Goal: Transaction & Acquisition: Download file/media

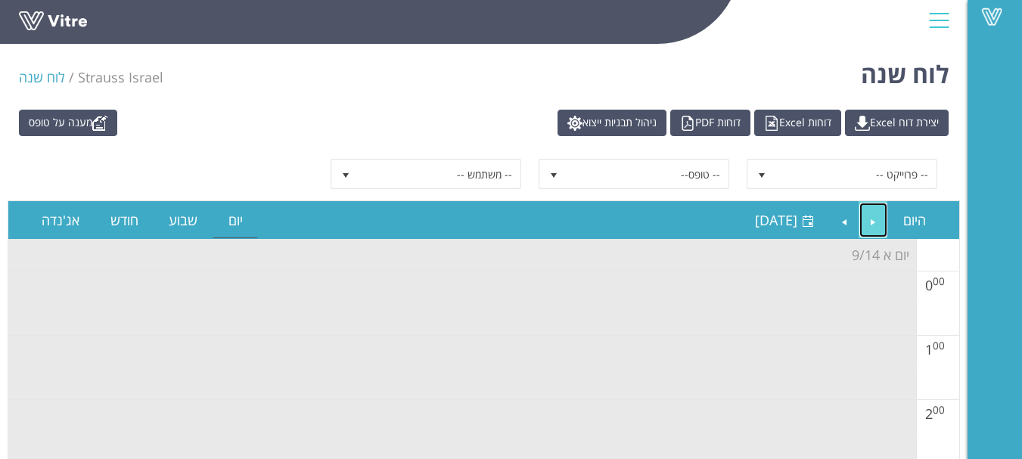
click at [875, 219] on link "Previous" at bounding box center [873, 220] width 29 height 35
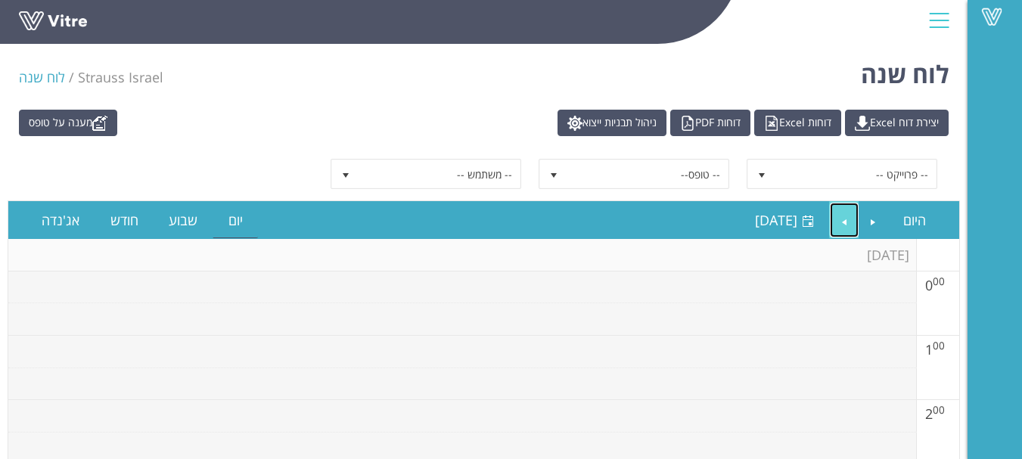
click at [836, 221] on link "Next" at bounding box center [843, 220] width 29 height 35
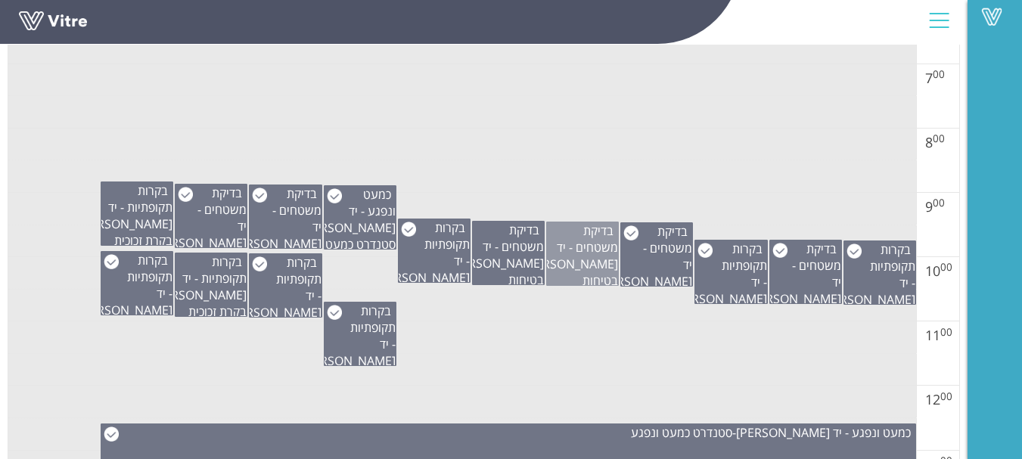
scroll to position [680, 0]
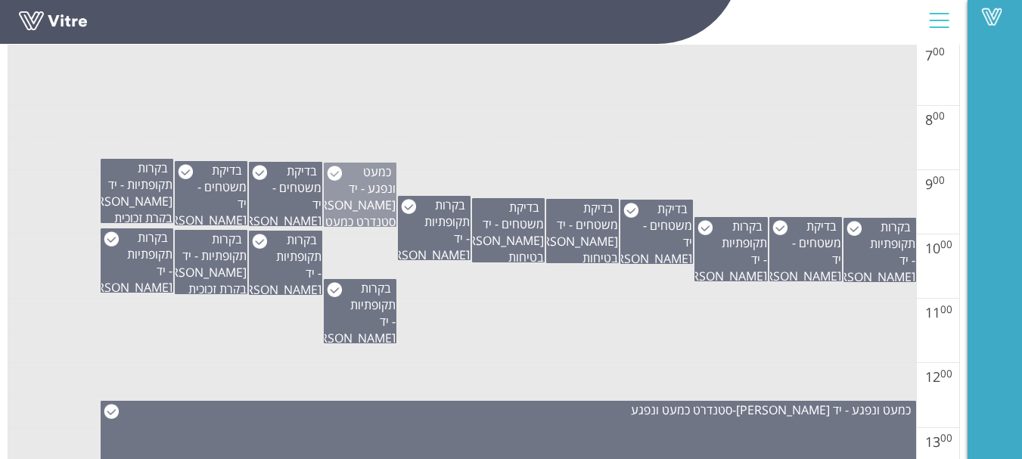
click at [374, 191] on span "כמעט ונפגע - יד [PERSON_NAME]" at bounding box center [349, 188] width 94 height 50
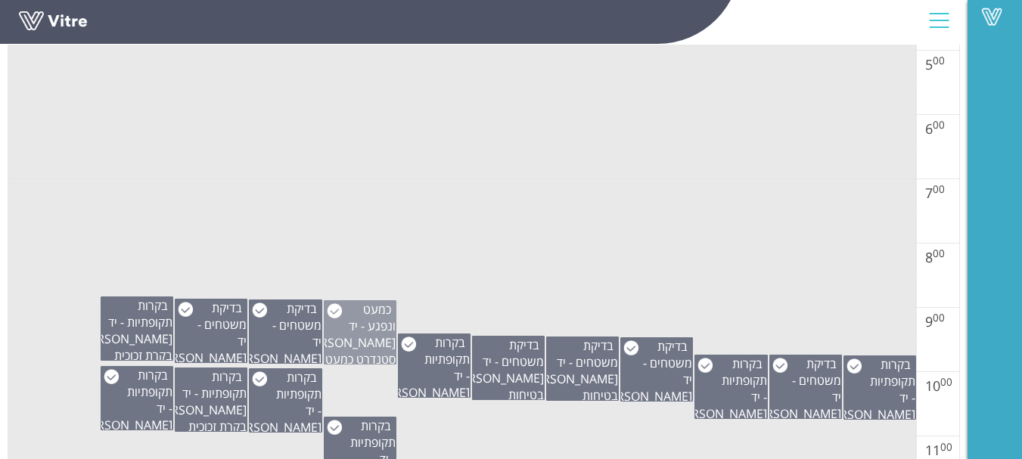
scroll to position [529, 0]
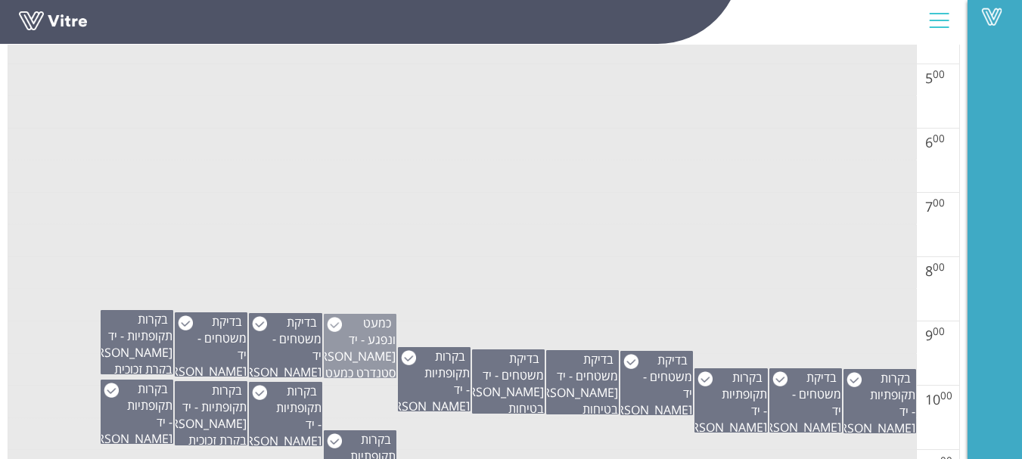
click at [363, 334] on span "כמעט ונפגע - יד [PERSON_NAME]" at bounding box center [349, 340] width 94 height 50
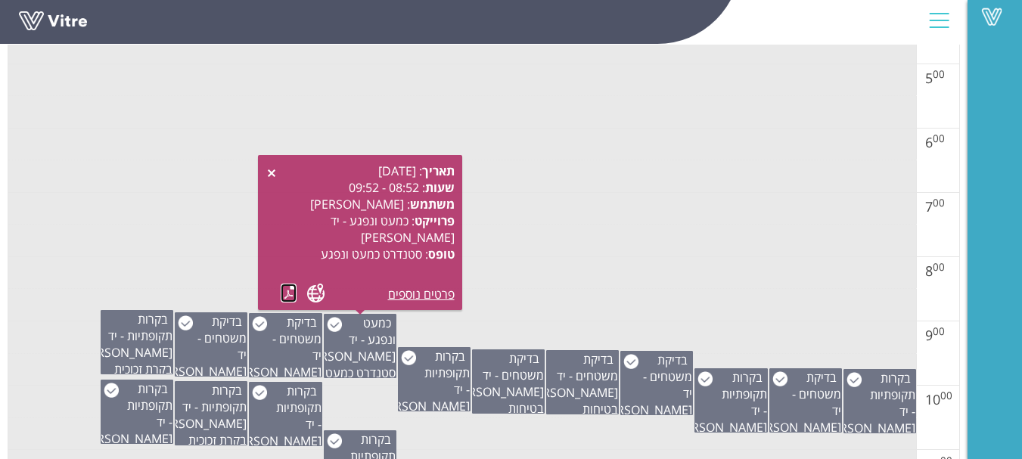
click at [287, 290] on link at bounding box center [289, 293] width 16 height 19
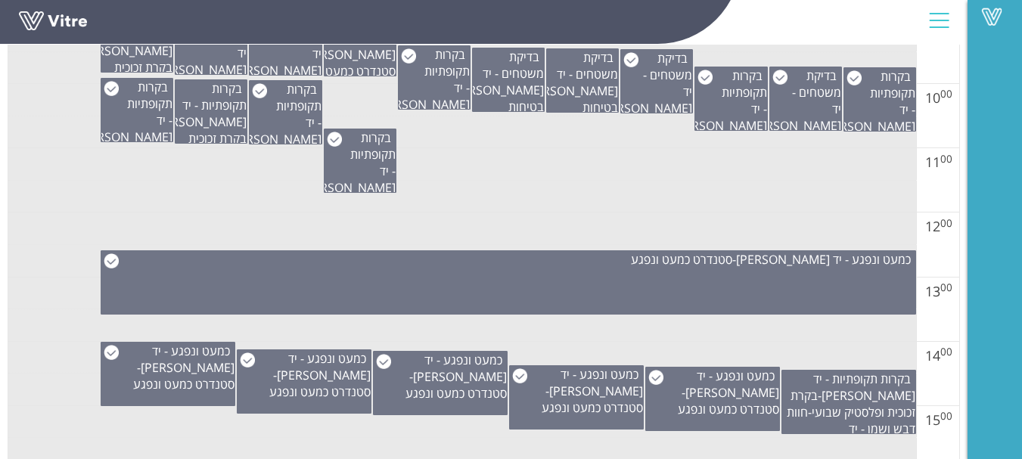
scroll to position [832, 0]
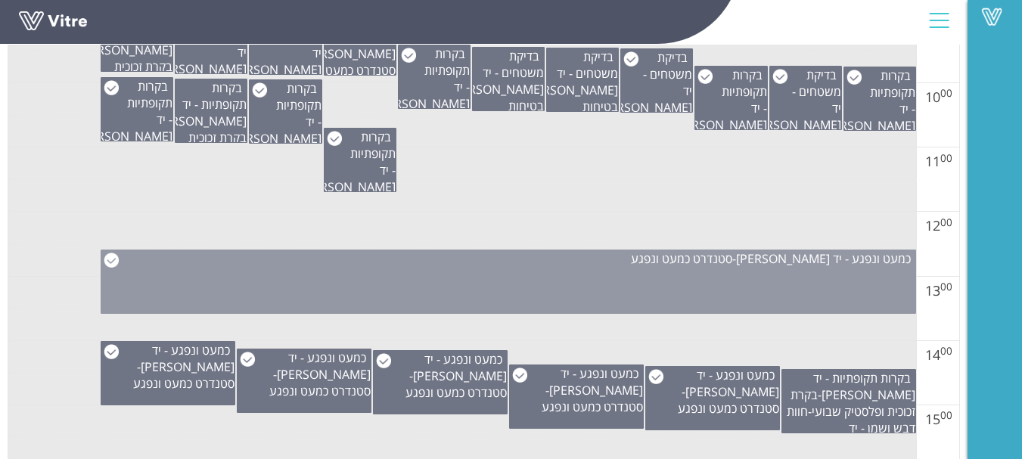
click at [544, 289] on div "כמעט ונפגע - יד [PERSON_NAME] - סטנדרט כמעט ונפגע" at bounding box center [508, 282] width 815 height 64
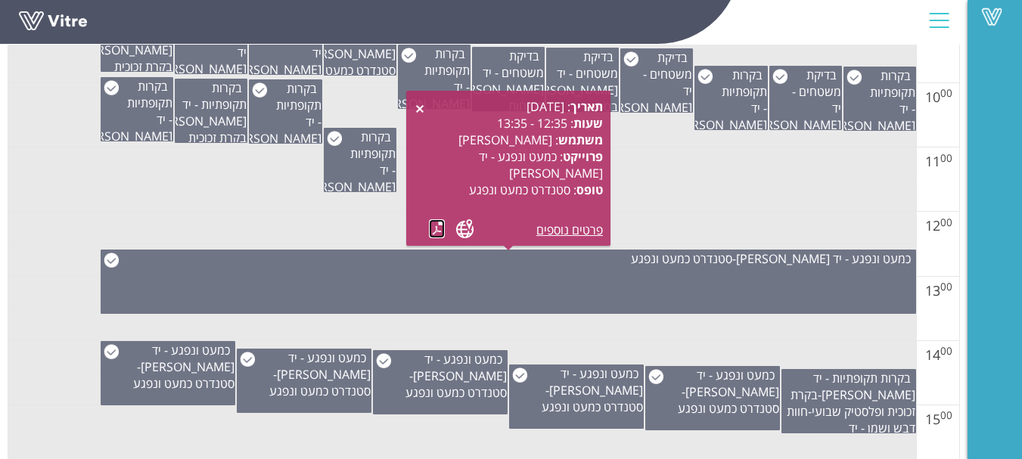
click at [431, 225] on link at bounding box center [437, 228] width 16 height 19
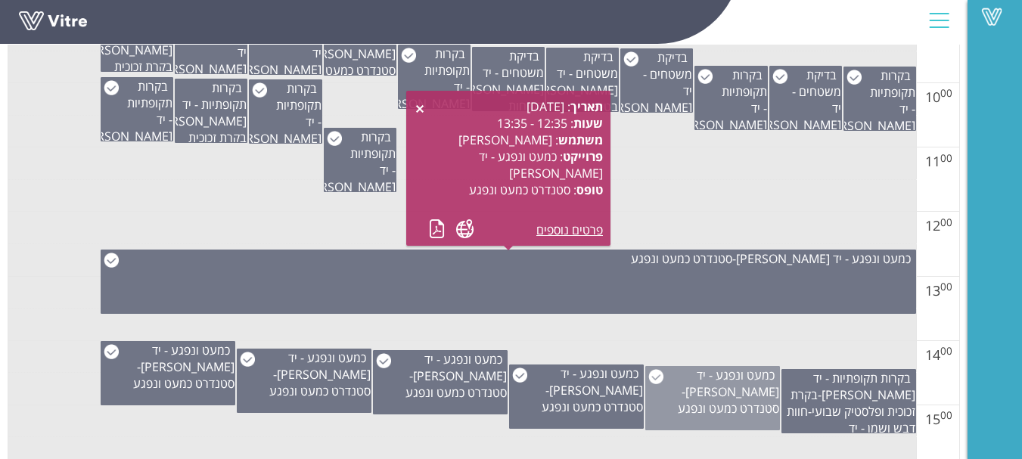
click at [714, 408] on div "כמעט ונפגע - יד [PERSON_NAME] - סטנדרט כמעט ונפגע" at bounding box center [712, 398] width 135 height 64
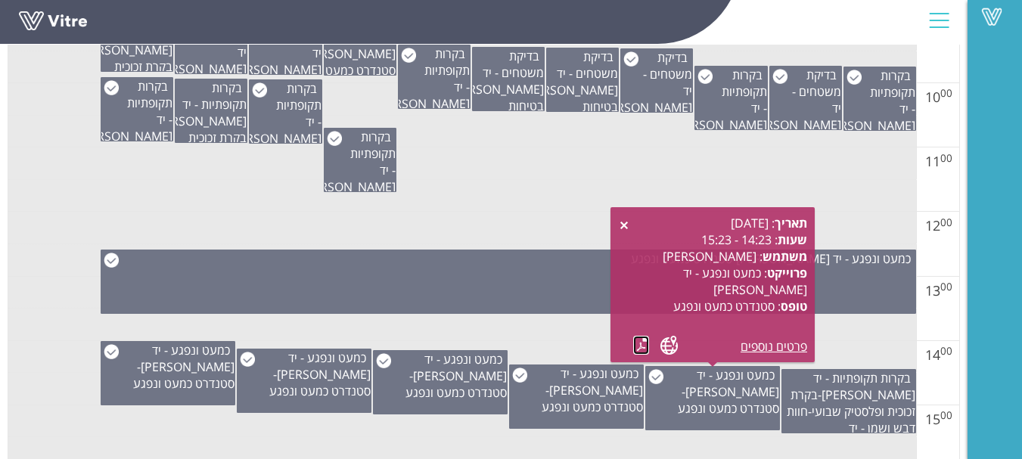
click at [640, 346] on link at bounding box center [641, 345] width 16 height 19
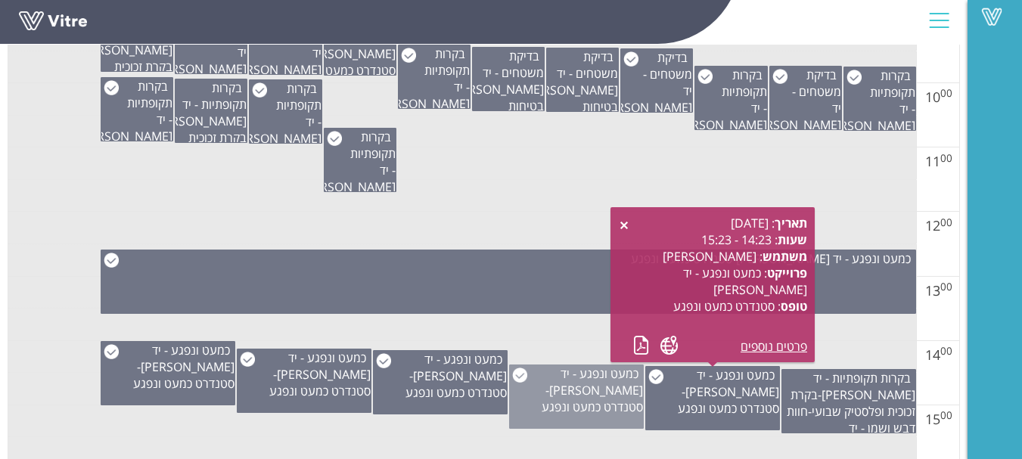
click at [563, 398] on span "סטנדרט כמעט ונפגע" at bounding box center [591, 406] width 101 height 17
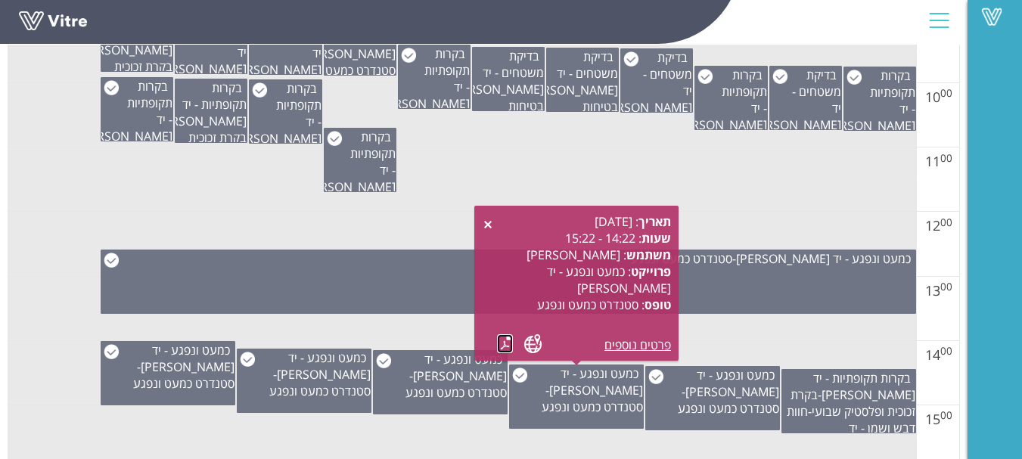
click at [498, 341] on link at bounding box center [505, 343] width 16 height 19
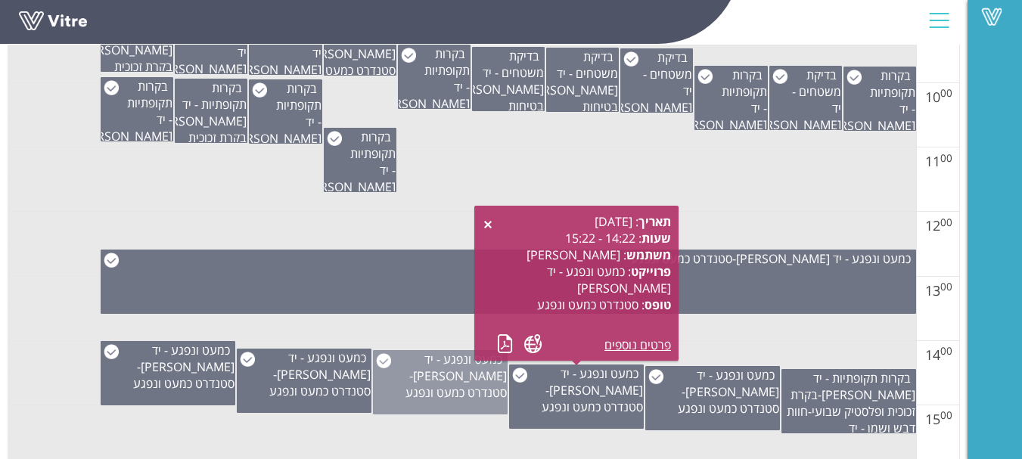
click at [430, 389] on div "כמעט ונפגע - יד [PERSON_NAME] - סטנדרט כמעט ונפגע" at bounding box center [440, 382] width 135 height 64
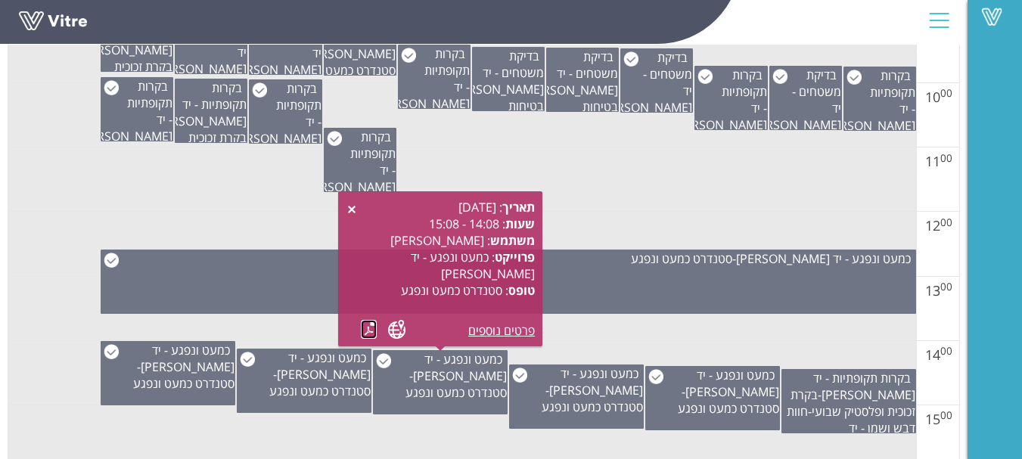
click at [365, 325] on link at bounding box center [369, 329] width 16 height 19
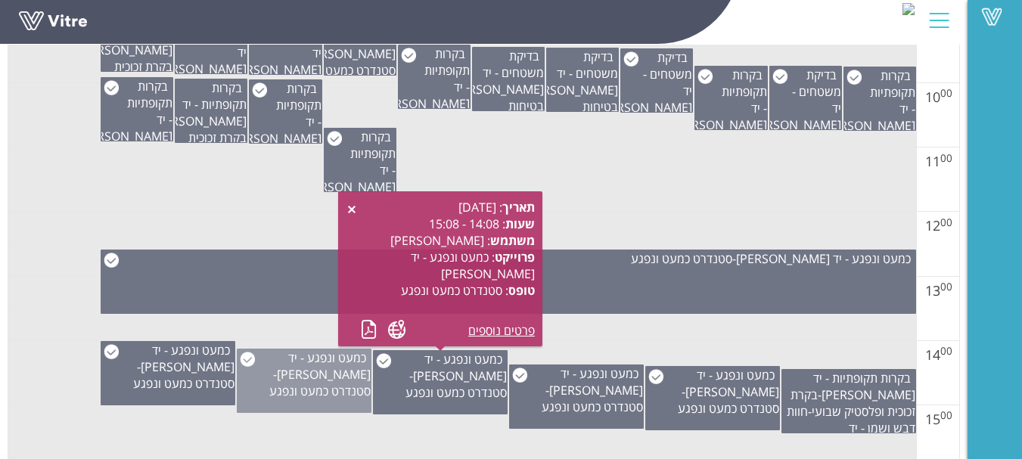
click at [326, 383] on div "כמעט ונפגע - יד [PERSON_NAME] - סטנדרט כמעט ונפגע" at bounding box center [304, 381] width 135 height 64
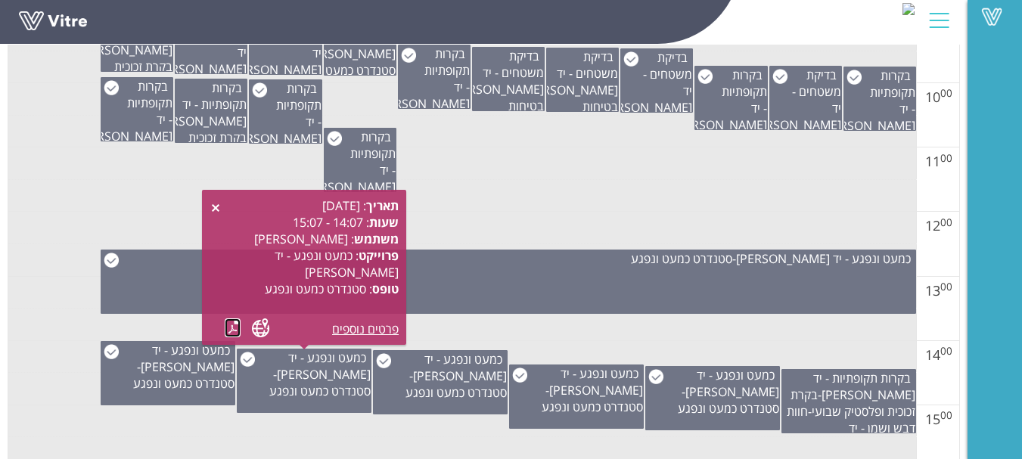
click at [231, 327] on link at bounding box center [233, 327] width 16 height 19
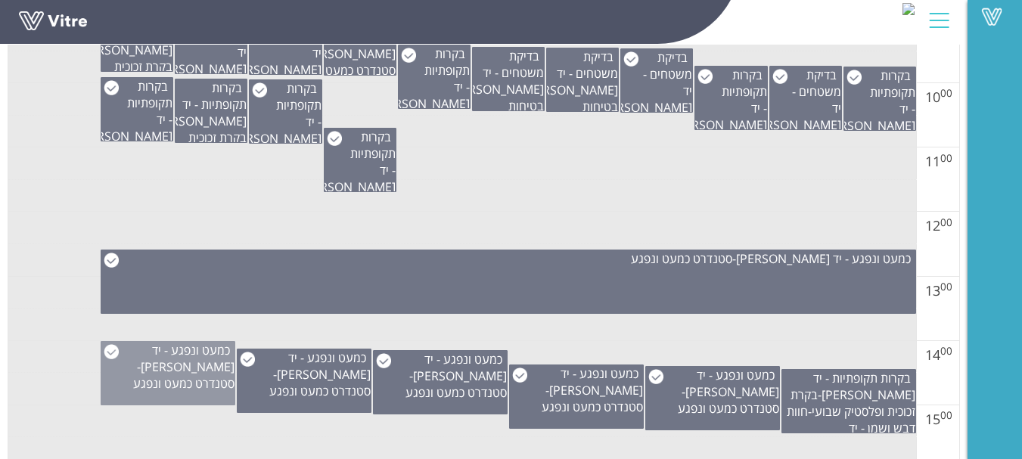
click at [161, 389] on div "כמעט ונפגע - יד [PERSON_NAME] - סטנדרט כמעט ונפגע" at bounding box center [168, 373] width 135 height 64
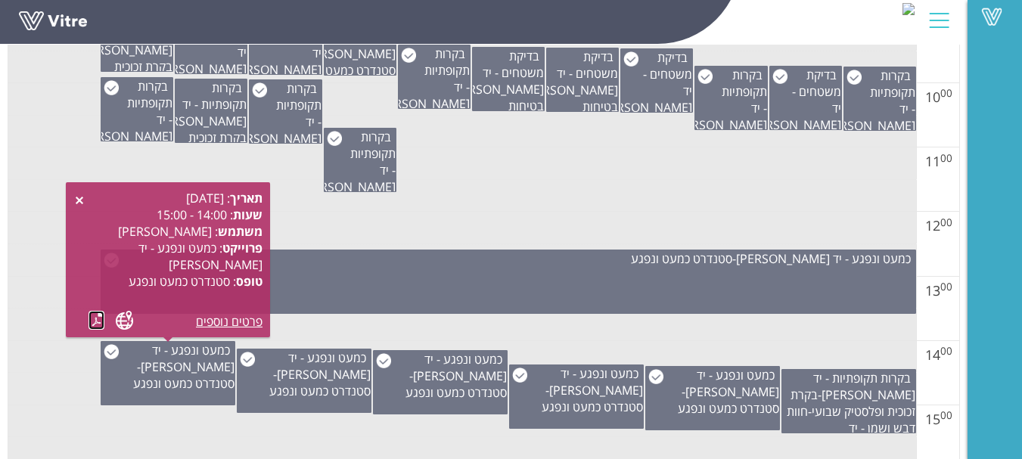
click at [96, 318] on link at bounding box center [96, 320] width 16 height 19
